Goal: Task Accomplishment & Management: Manage account settings

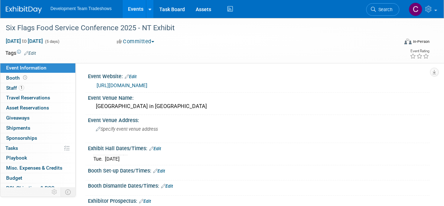
click at [136, 7] on link "Events" at bounding box center [135, 9] width 26 height 18
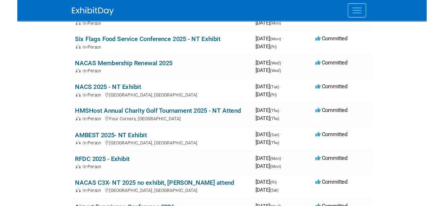
scroll to position [72, 0]
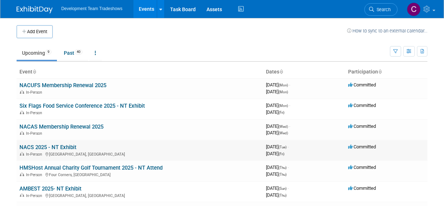
click at [49, 145] on link "NACS 2025 - NT Exhibit" at bounding box center [47, 147] width 57 height 6
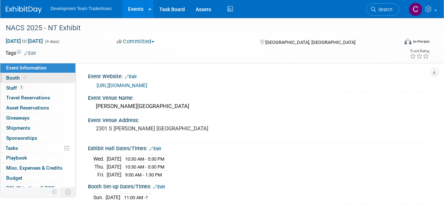
click at [11, 77] on span "Booth" at bounding box center [17, 78] width 22 height 6
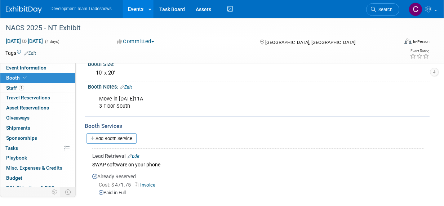
scroll to position [36, 0]
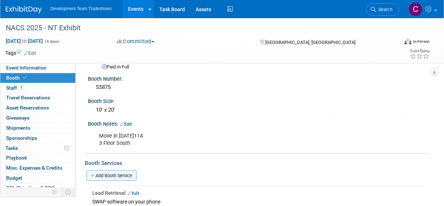
click at [115, 172] on link "Add Booth Service" at bounding box center [111, 175] width 50 height 10
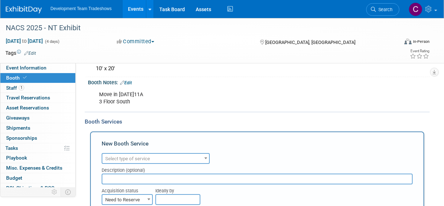
scroll to position [108, 0]
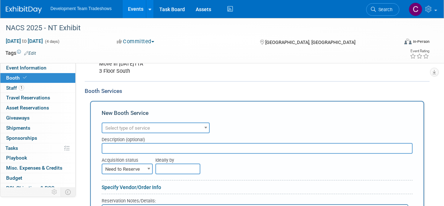
click at [207, 125] on span at bounding box center [205, 127] width 7 height 9
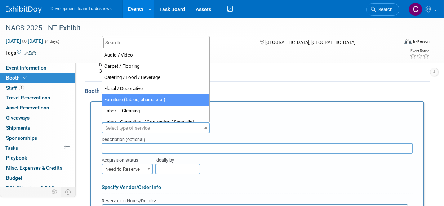
select select "6"
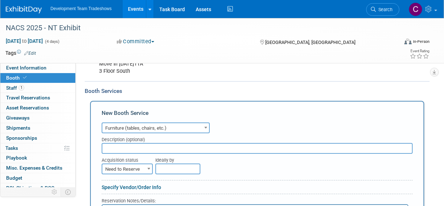
click at [120, 147] on input "text" at bounding box center [257, 148] width 311 height 11
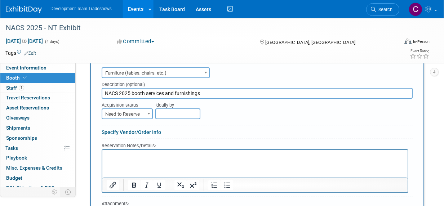
scroll to position [144, 0]
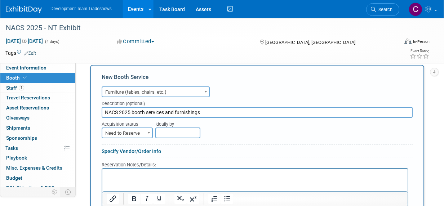
type input "NACS 2025 booth services and furnishings"
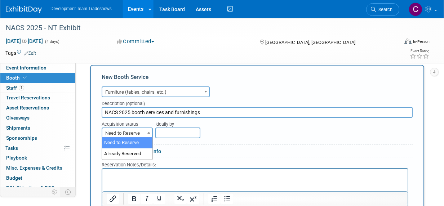
click at [149, 132] on b at bounding box center [148, 133] width 3 height 2
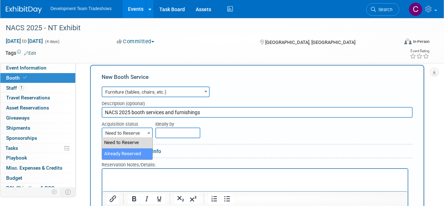
select select "2"
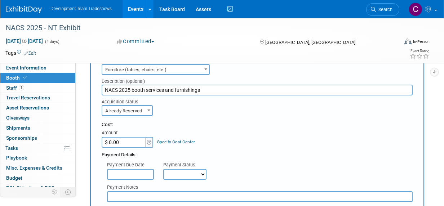
scroll to position [216, 0]
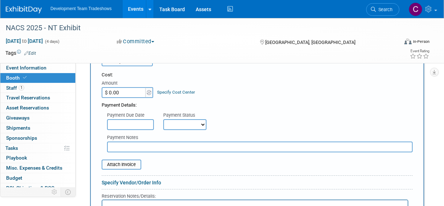
click at [129, 91] on input "$ 0.00" at bounding box center [124, 92] width 45 height 11
click at [118, 161] on input "file" at bounding box center [98, 164] width 86 height 9
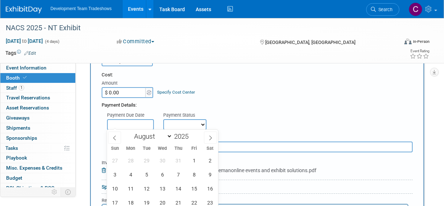
click at [133, 121] on input "text" at bounding box center [130, 124] width 47 height 11
click at [124, 87] on input "$ 0.00" at bounding box center [124, 92] width 45 height 11
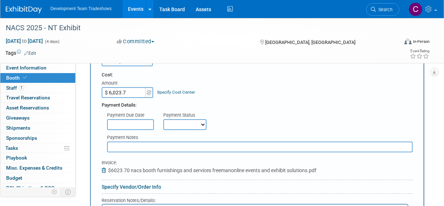
type input "$ 6,023.70"
click at [280, 82] on div "Cost: Amount $ 6,023.70 Specify Cost Center Cost Center -- Not Specified --" at bounding box center [257, 85] width 311 height 26
click at [203, 122] on select "Not Paid Yet Partially Paid Paid in Full" at bounding box center [184, 124] width 43 height 11
select select "1"
click at [163, 119] on select "Not Paid Yet Partially Paid Paid in Full" at bounding box center [184, 124] width 43 height 11
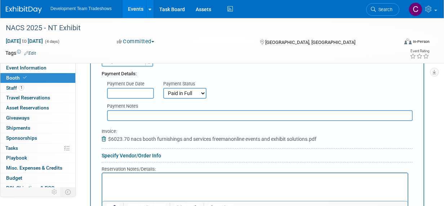
scroll to position [288, 0]
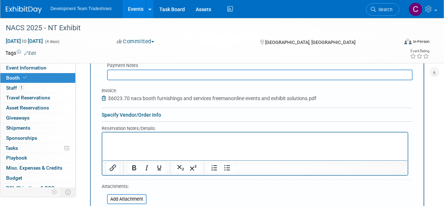
click at [131, 72] on input "text" at bounding box center [259, 74] width 305 height 11
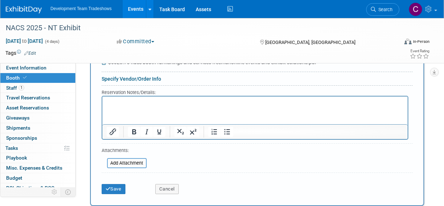
scroll to position [396, 0]
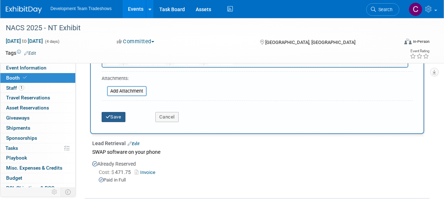
type input "$1130.50 estimated will be charged at time of shipping & handling"
click at [118, 112] on button "Save" at bounding box center [114, 117] width 24 height 10
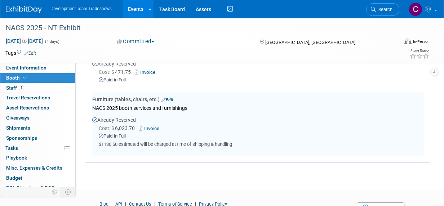
scroll to position [92, 0]
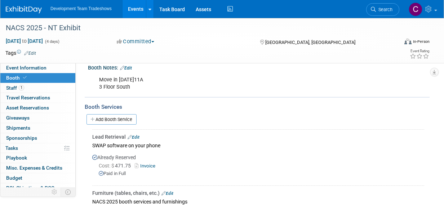
click at [12, 77] on span "Booth" at bounding box center [17, 78] width 22 height 6
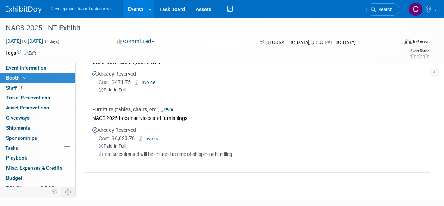
scroll to position [175, 0]
click at [152, 136] on link "Invoice" at bounding box center [150, 138] width 23 height 5
click at [154, 40] on button "Committed" at bounding box center [135, 42] width 43 height 8
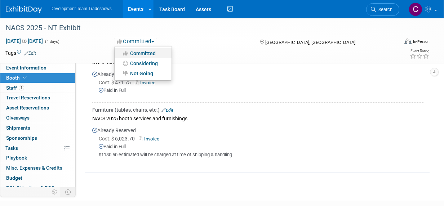
click at [138, 52] on link "Committed" at bounding box center [143, 53] width 57 height 10
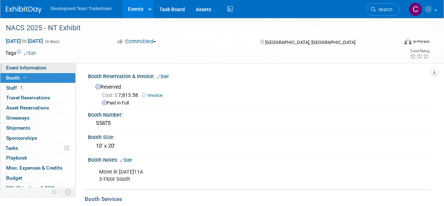
click at [23, 66] on span "Event Information" at bounding box center [26, 68] width 40 height 6
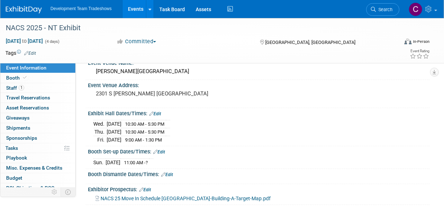
scroll to position [72, 0]
